Goal: Information Seeking & Learning: Learn about a topic

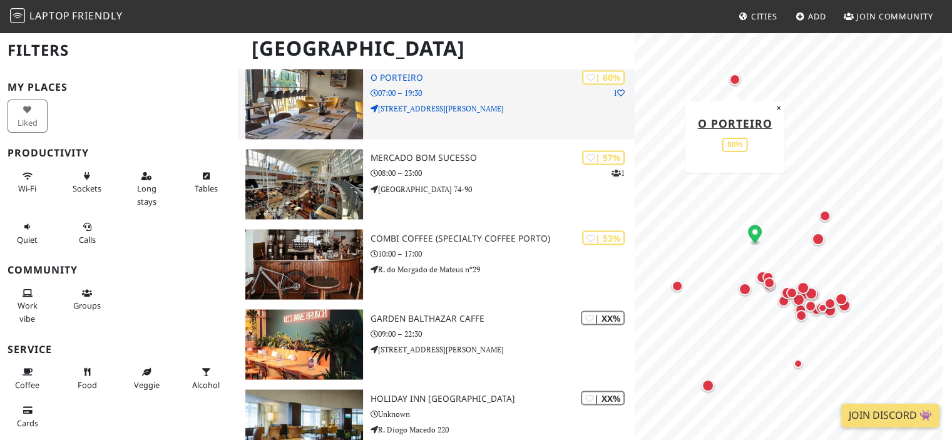
scroll to position [2229, 0]
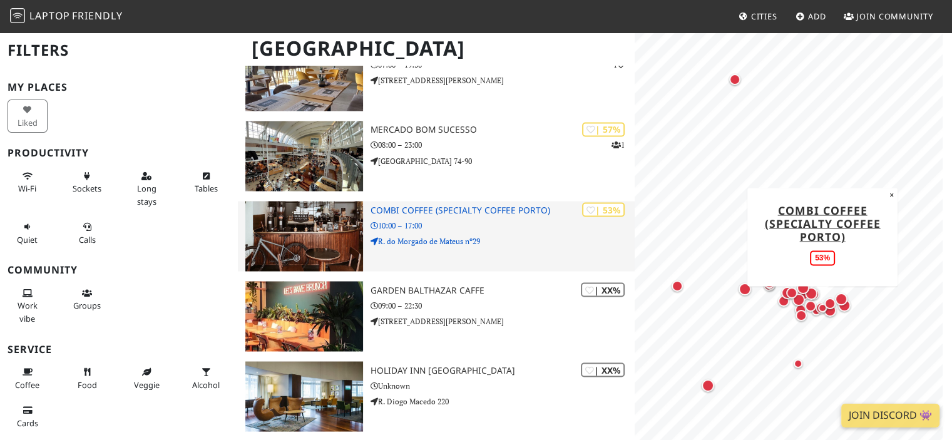
click at [416, 205] on h3 "Combi Coffee (Specialty Coffee Porto)" at bounding box center [503, 210] width 265 height 11
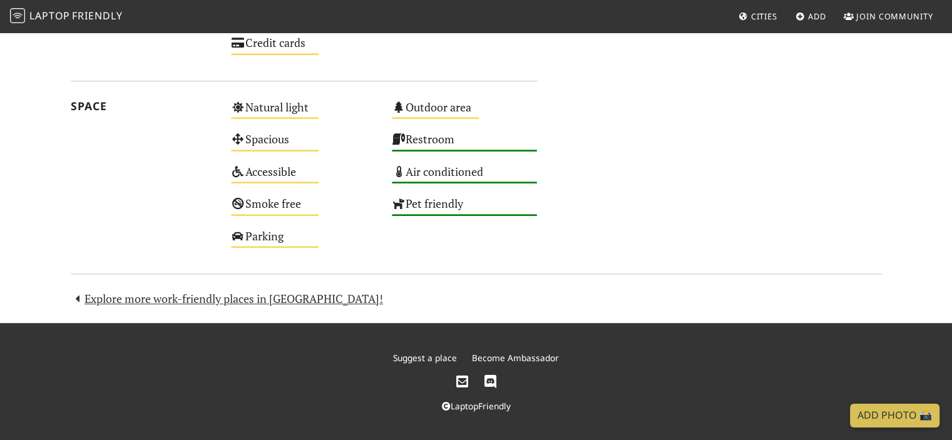
scroll to position [577, 0]
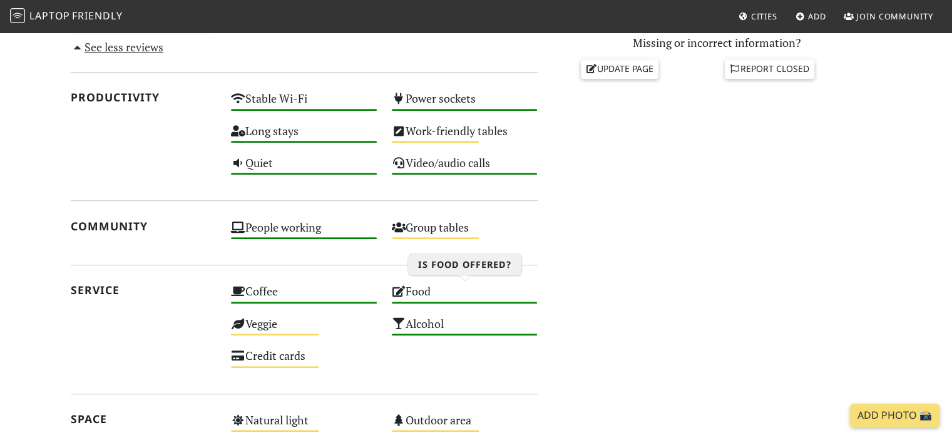
click at [424, 290] on div "Food High" at bounding box center [464, 297] width 161 height 32
